Goal: Check status: Check status

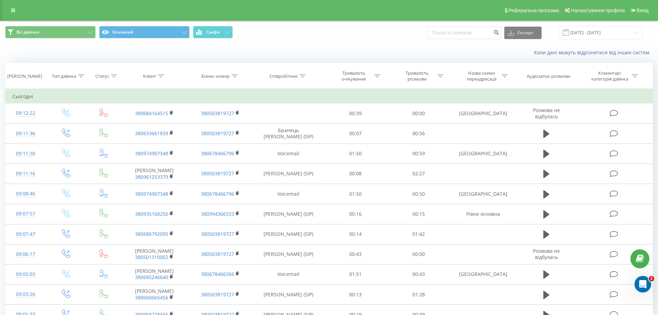
click at [569, 32] on span at bounding box center [565, 32] width 6 height 6
click at [599, 33] on input "[DATE] - [DATE]" at bounding box center [601, 32] width 84 height 13
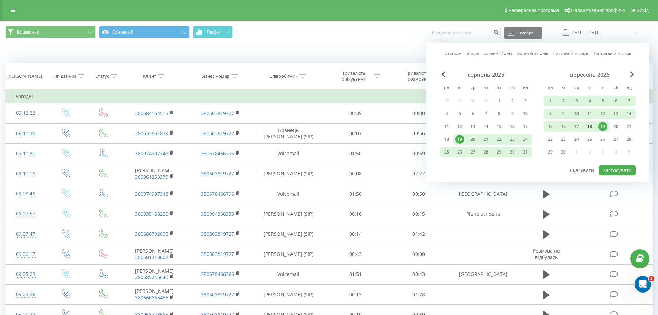
click at [592, 127] on div "18" at bounding box center [589, 126] width 9 height 9
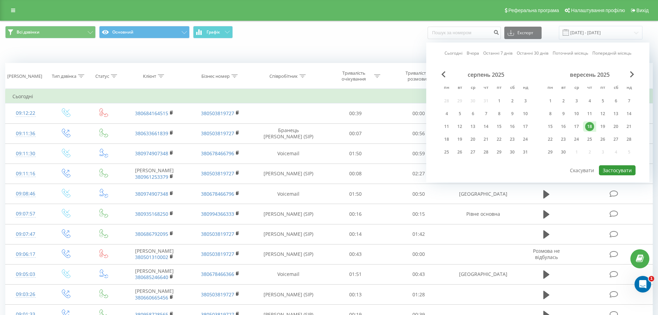
click at [618, 169] on button "Застосувати" at bounding box center [617, 170] width 37 height 10
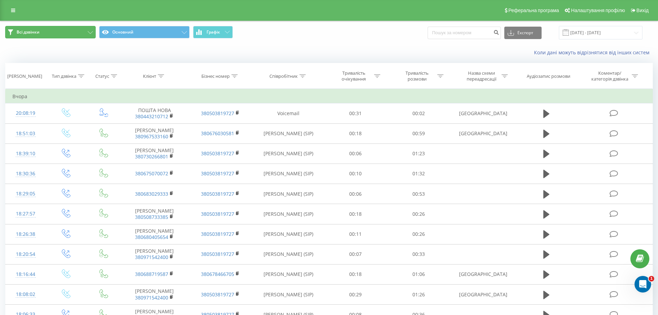
click at [77, 35] on button "Всі дзвінки" at bounding box center [50, 32] width 90 height 12
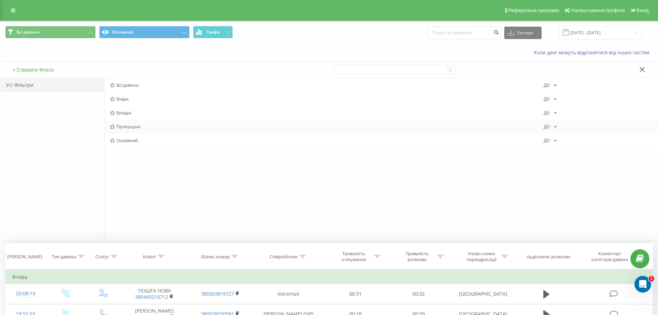
click at [129, 126] on span "Пропущені" at bounding box center [327, 126] width 434 height 5
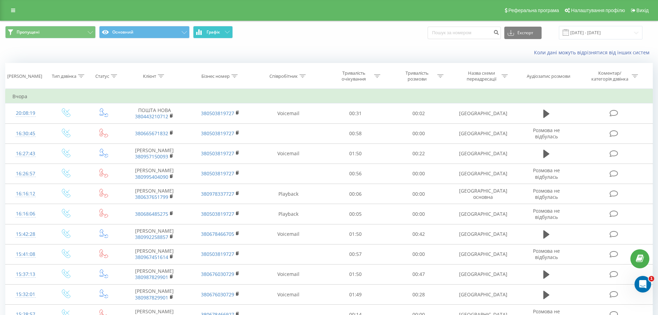
click at [222, 35] on button "Графік" at bounding box center [213, 32] width 40 height 12
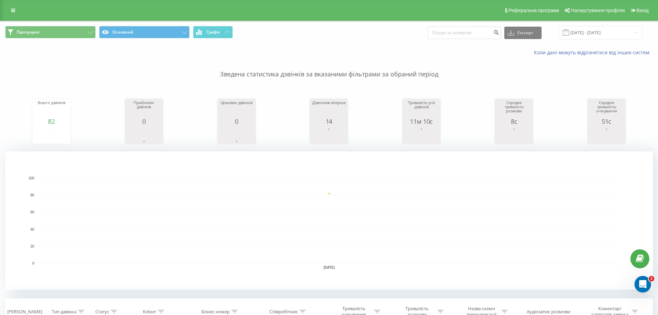
click at [569, 32] on span at bounding box center [565, 32] width 6 height 6
click at [584, 31] on input "[DATE] - [DATE]" at bounding box center [601, 32] width 84 height 13
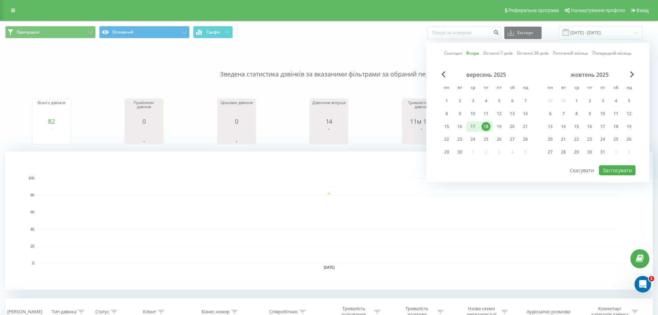
click at [476, 127] on div "17" at bounding box center [472, 126] width 9 height 9
drag, startPoint x: 608, startPoint y: 170, endPoint x: 426, endPoint y: 116, distance: 189.8
click at [608, 170] on button "Застосувати" at bounding box center [617, 170] width 37 height 10
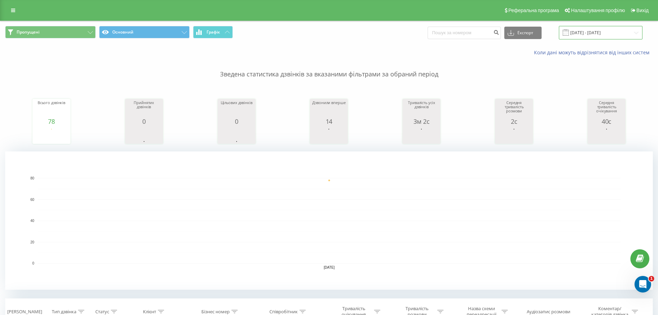
click at [569, 32] on input "[DATE] - [DATE]" at bounding box center [601, 32] width 84 height 13
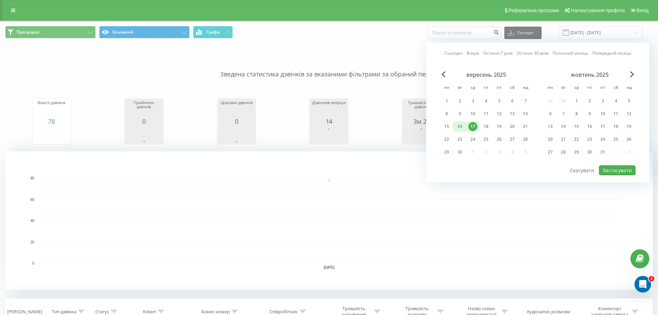
click at [462, 124] on div "16" at bounding box center [459, 126] width 9 height 9
click at [622, 165] on button "Застосувати" at bounding box center [617, 170] width 37 height 10
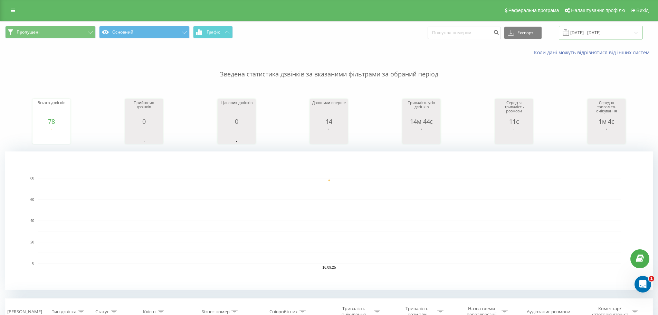
drag, startPoint x: 580, startPoint y: 30, endPoint x: 574, endPoint y: 32, distance: 6.6
click at [577, 32] on input "[DATE] - [DATE]" at bounding box center [601, 32] width 84 height 13
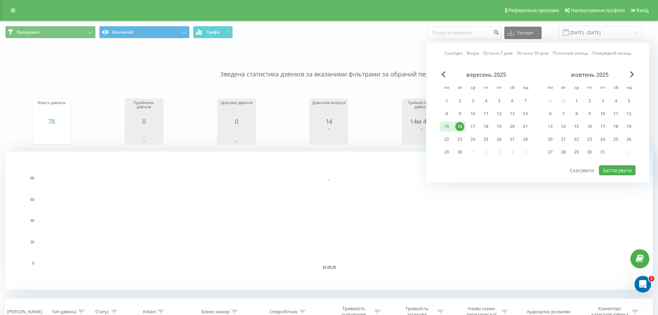
click at [444, 128] on div "15" at bounding box center [446, 126] width 9 height 9
click at [626, 167] on button "Застосувати" at bounding box center [617, 170] width 37 height 10
type input "[DATE] - [DATE]"
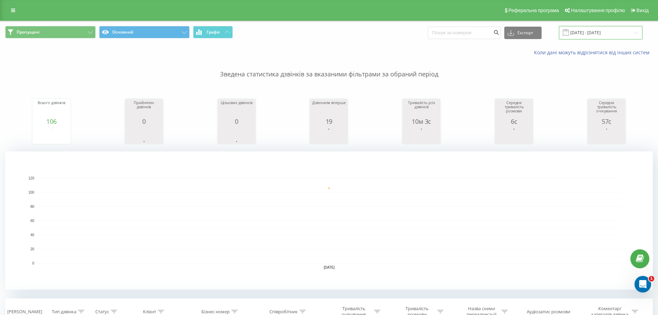
click at [578, 35] on input "[DATE] - [DATE]" at bounding box center [601, 32] width 84 height 13
drag, startPoint x: 354, startPoint y: 47, endPoint x: 405, endPoint y: 2, distance: 67.5
click at [357, 46] on div "Коли дані можуть відрізнятися вiд інших систем" at bounding box center [328, 52] width 657 height 17
